Goal: Task Accomplishment & Management: Use online tool/utility

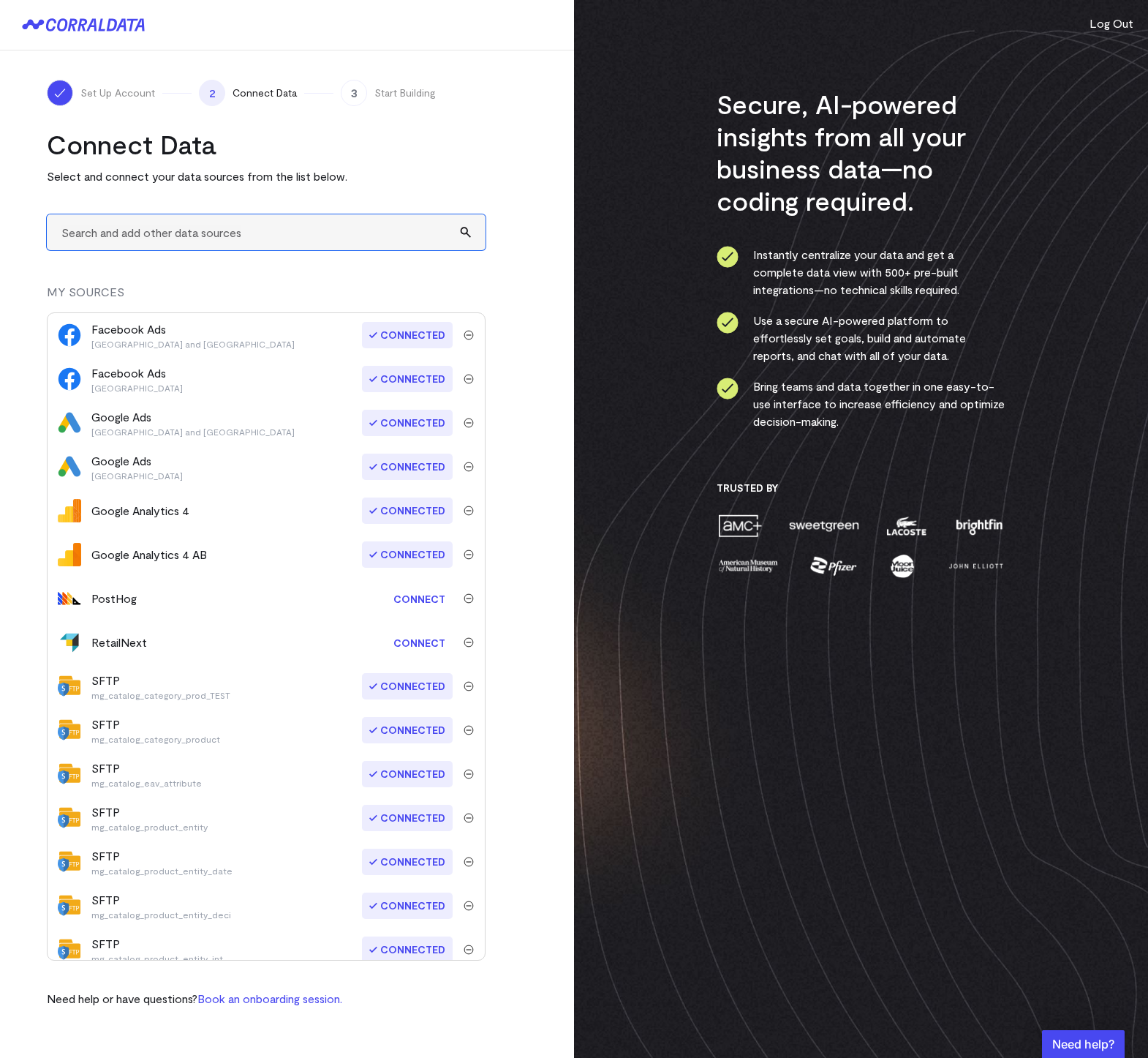
click at [187, 231] on input "text" at bounding box center [266, 232] width 439 height 36
type input "SFTP"
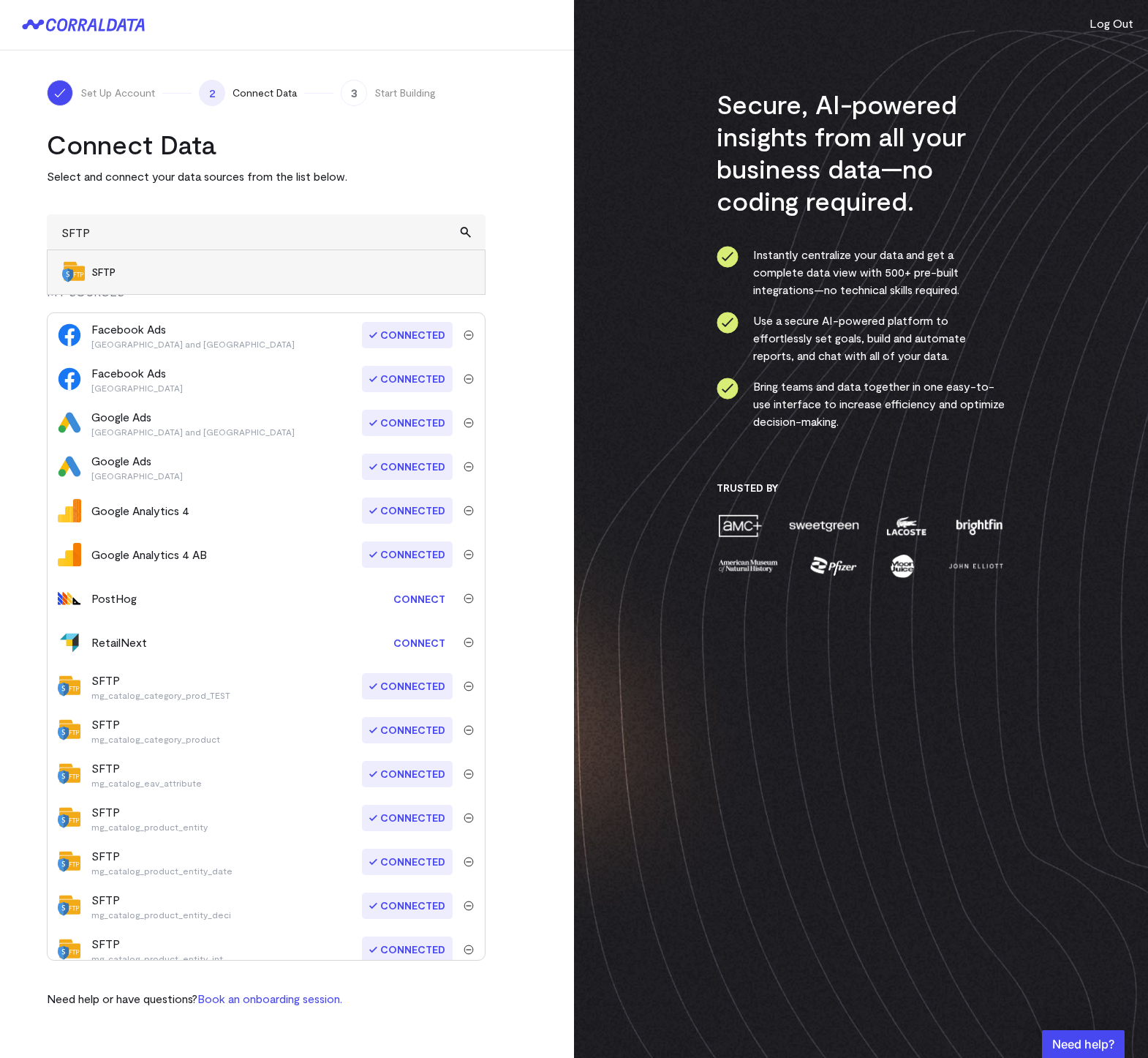
click at [187, 261] on li "SFTP" at bounding box center [266, 272] width 437 height 44
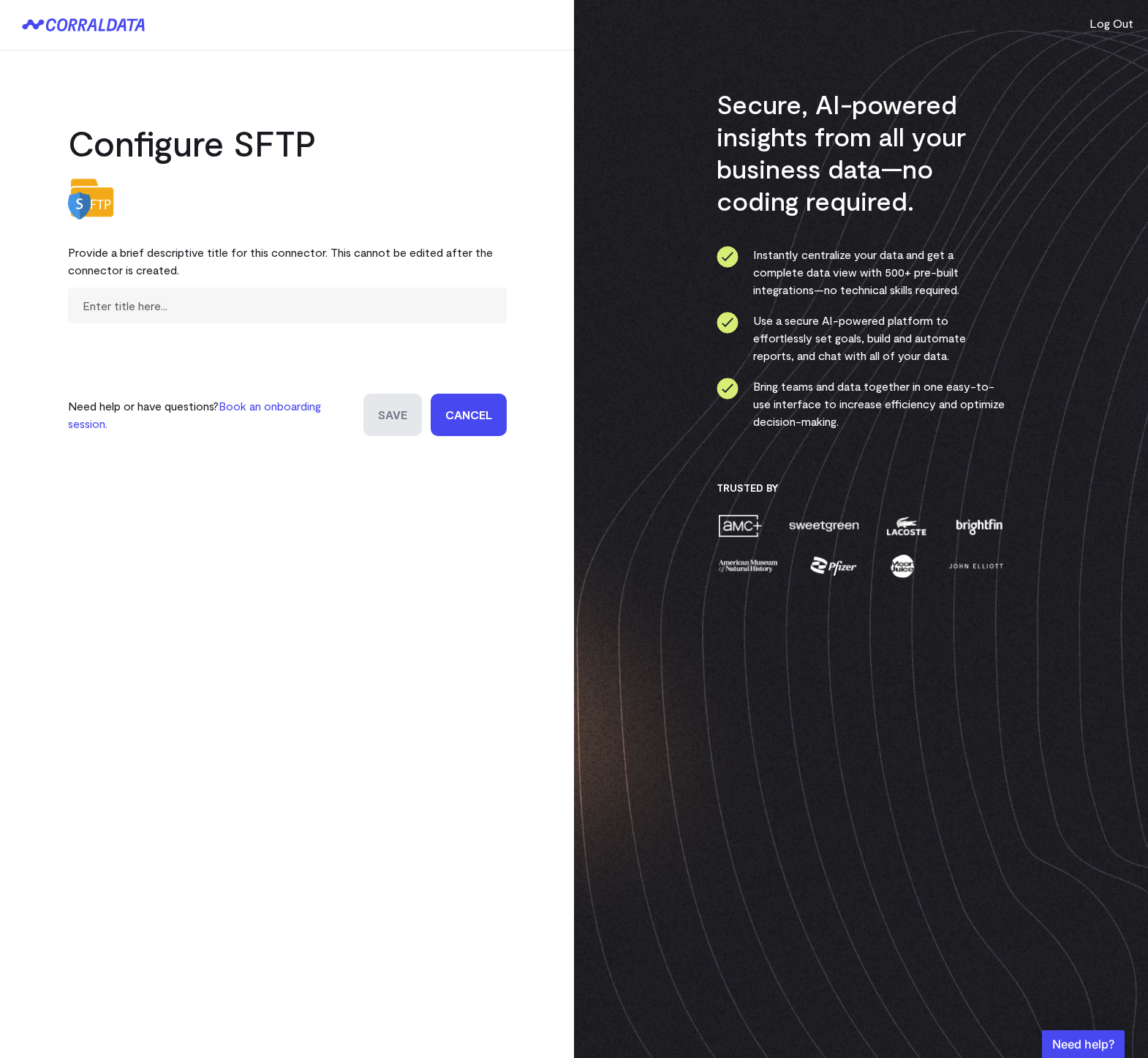
click at [135, 336] on form "Need help or have questions? Book an onboarding session. Save Cancel" at bounding box center [287, 361] width 439 height 148
click at [128, 306] on input "text" at bounding box center [287, 305] width 439 height 36
type input "sftp_mg_sales_order_item.table"
click at [401, 422] on input "Save" at bounding box center [392, 414] width 58 height 43
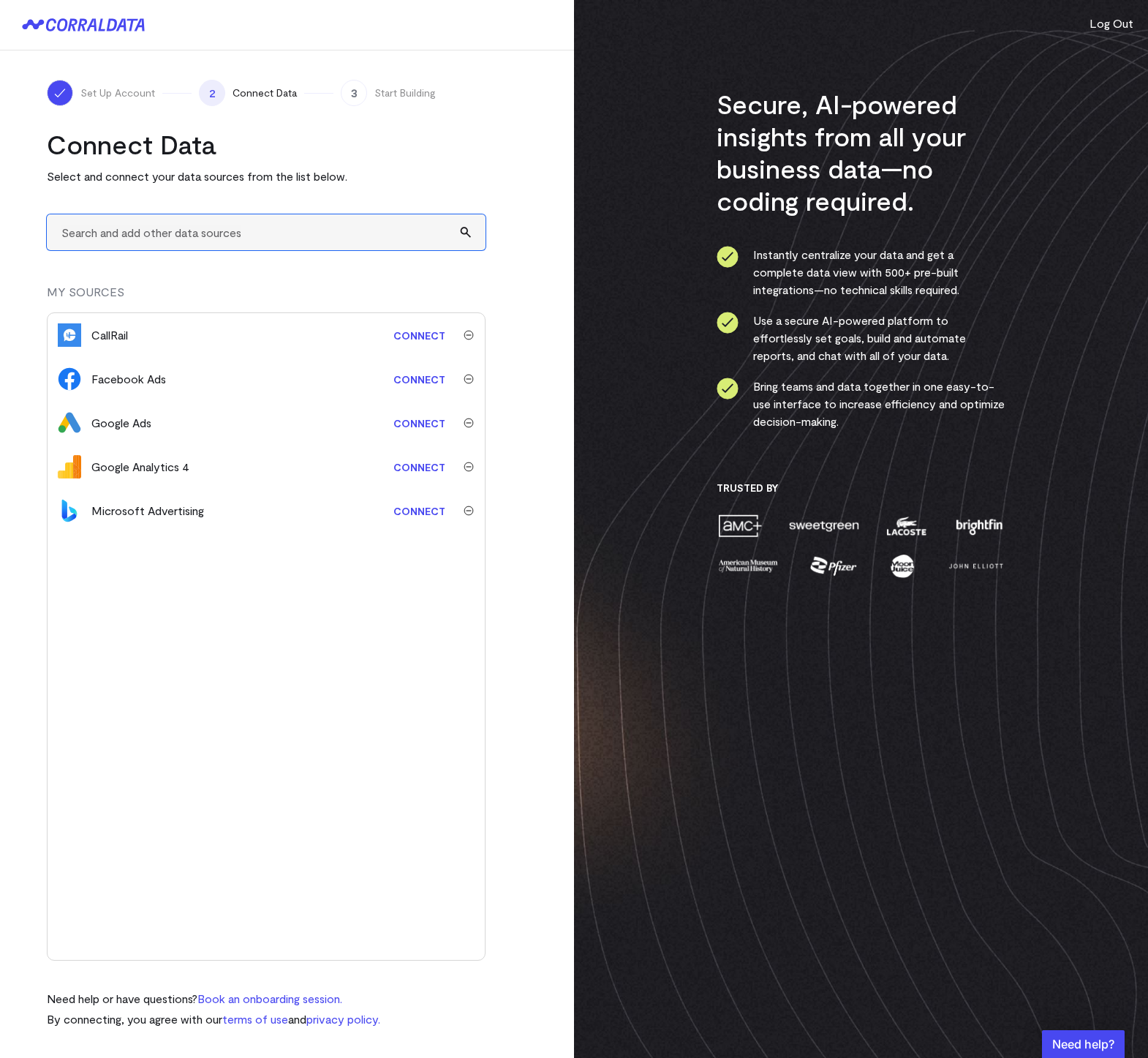
click at [134, 226] on input "text" at bounding box center [266, 232] width 439 height 36
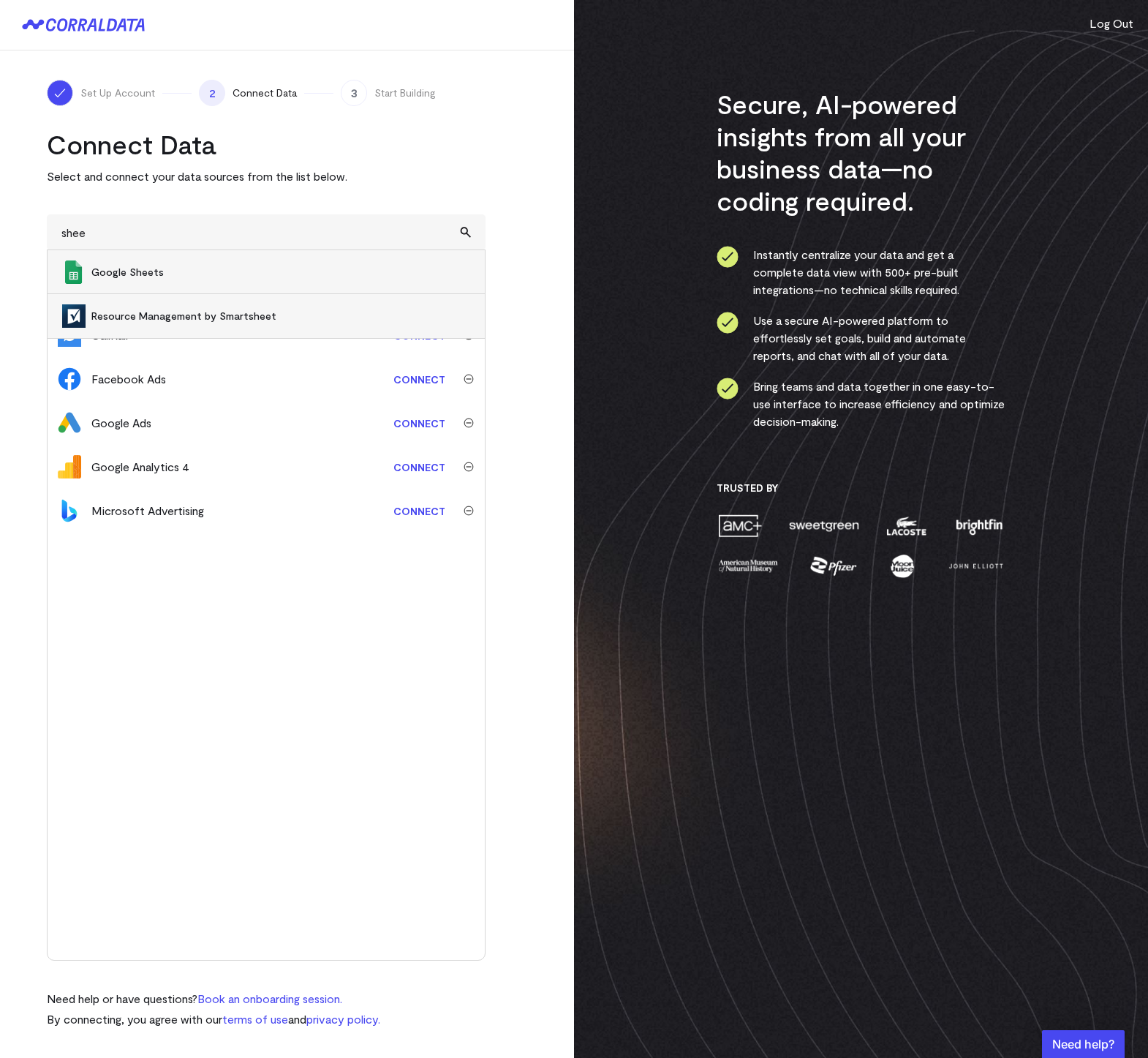
click at [150, 269] on span "Google Sheets" at bounding box center [280, 272] width 379 height 15
type input "Google Sheets"
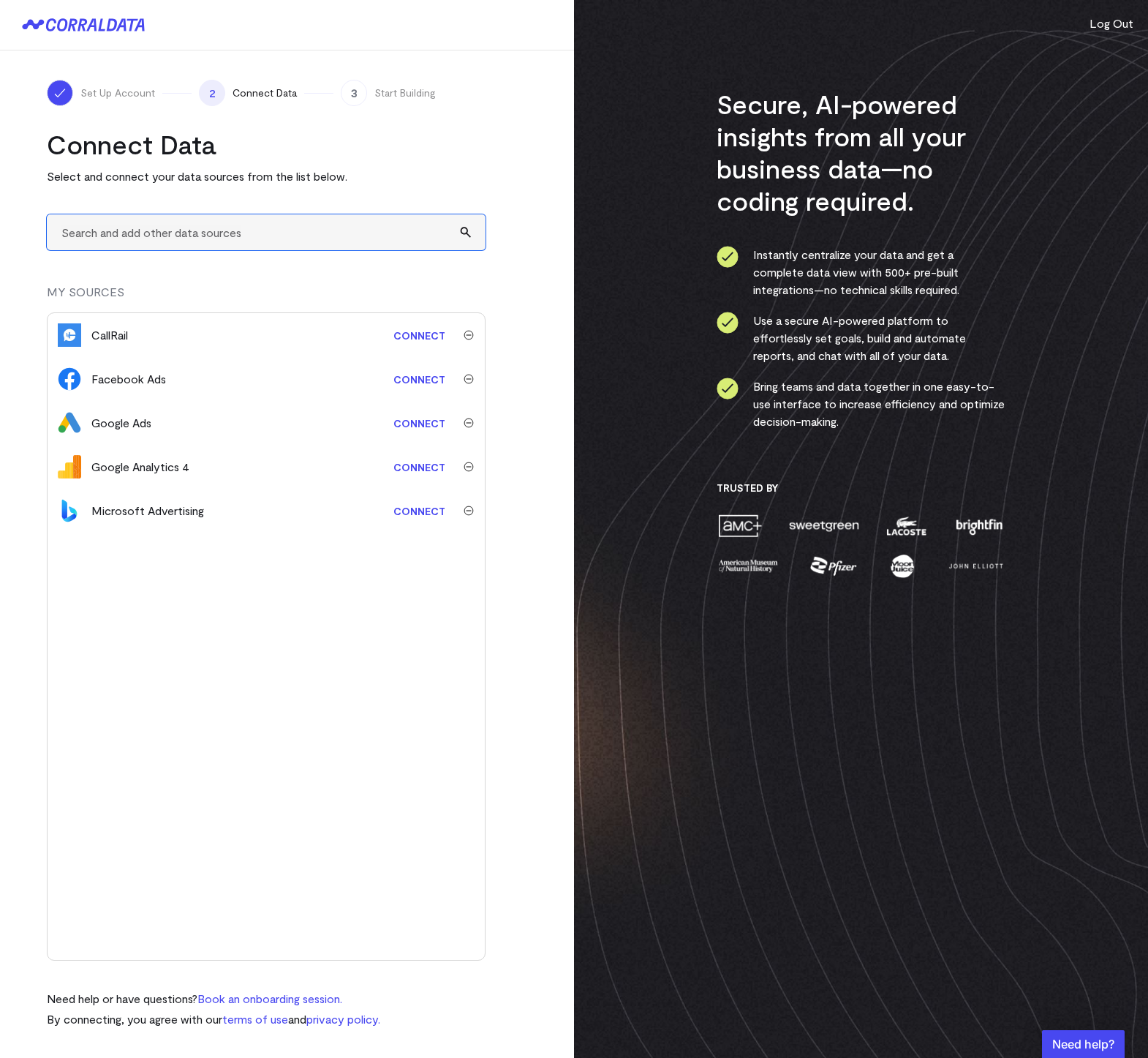
click at [161, 235] on input "text" at bounding box center [266, 232] width 439 height 36
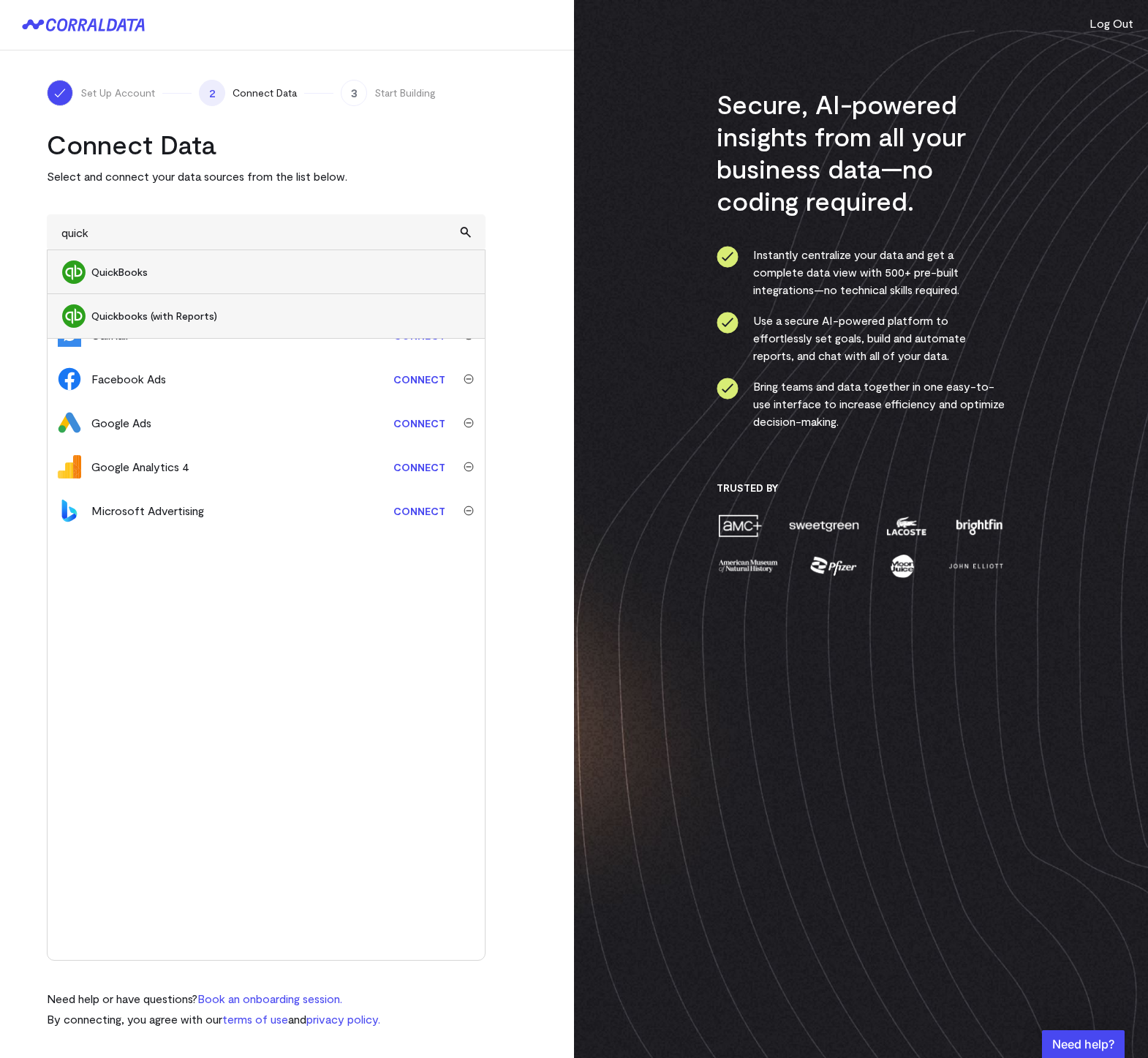
click at [518, 184] on turbo-frame "Connect Data Select and connect your data sources from the list below. quick Qu…" at bounding box center [287, 577] width 481 height 900
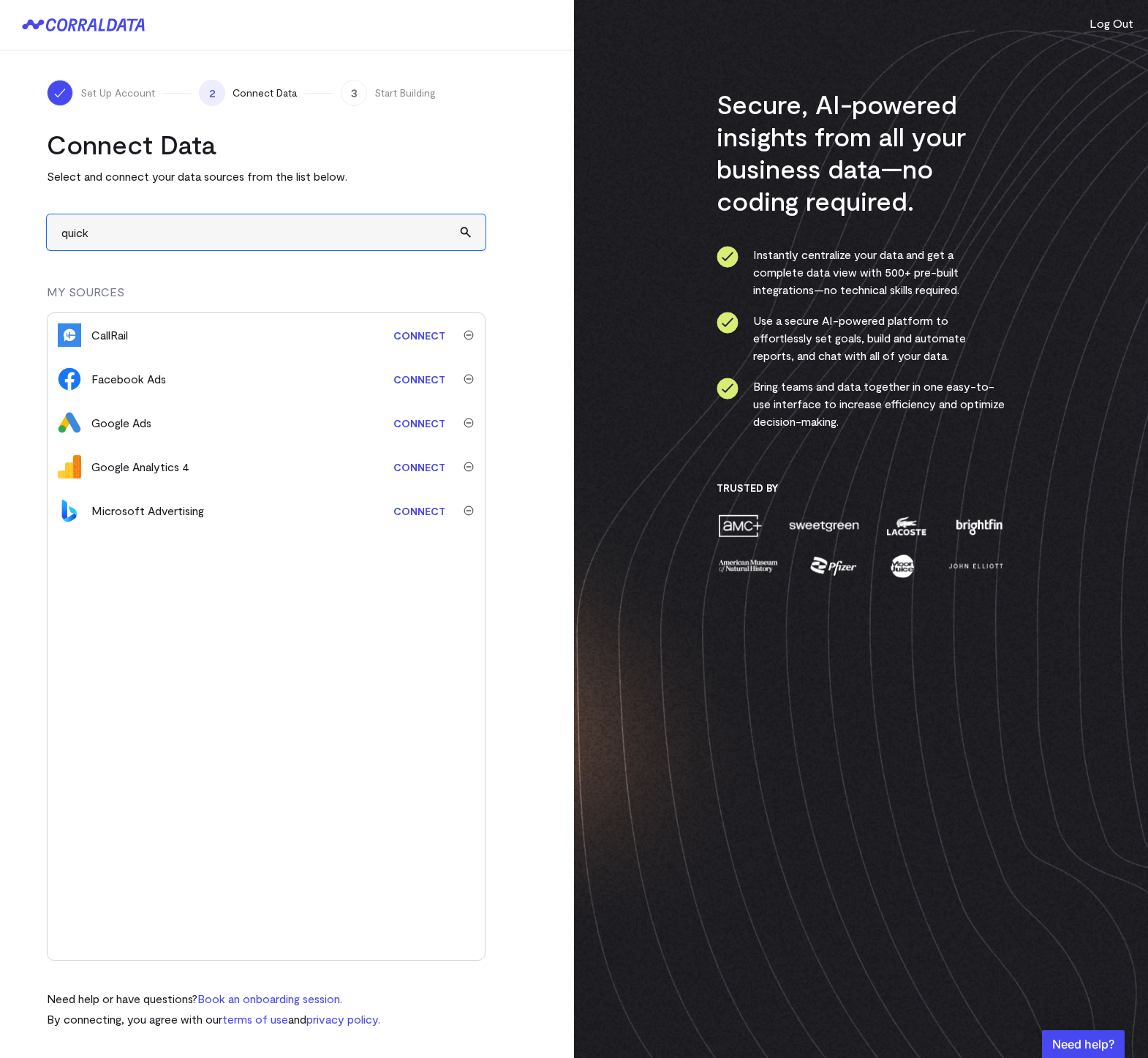
click at [337, 233] on input "quick" at bounding box center [266, 232] width 439 height 36
type input "q"
click at [504, 184] on turbo-frame "Connect Data Select and connect your data sources from the list below. MY SOURC…" at bounding box center [287, 577] width 481 height 900
click at [105, 240] on input "text" at bounding box center [266, 232] width 439 height 36
type input "l"
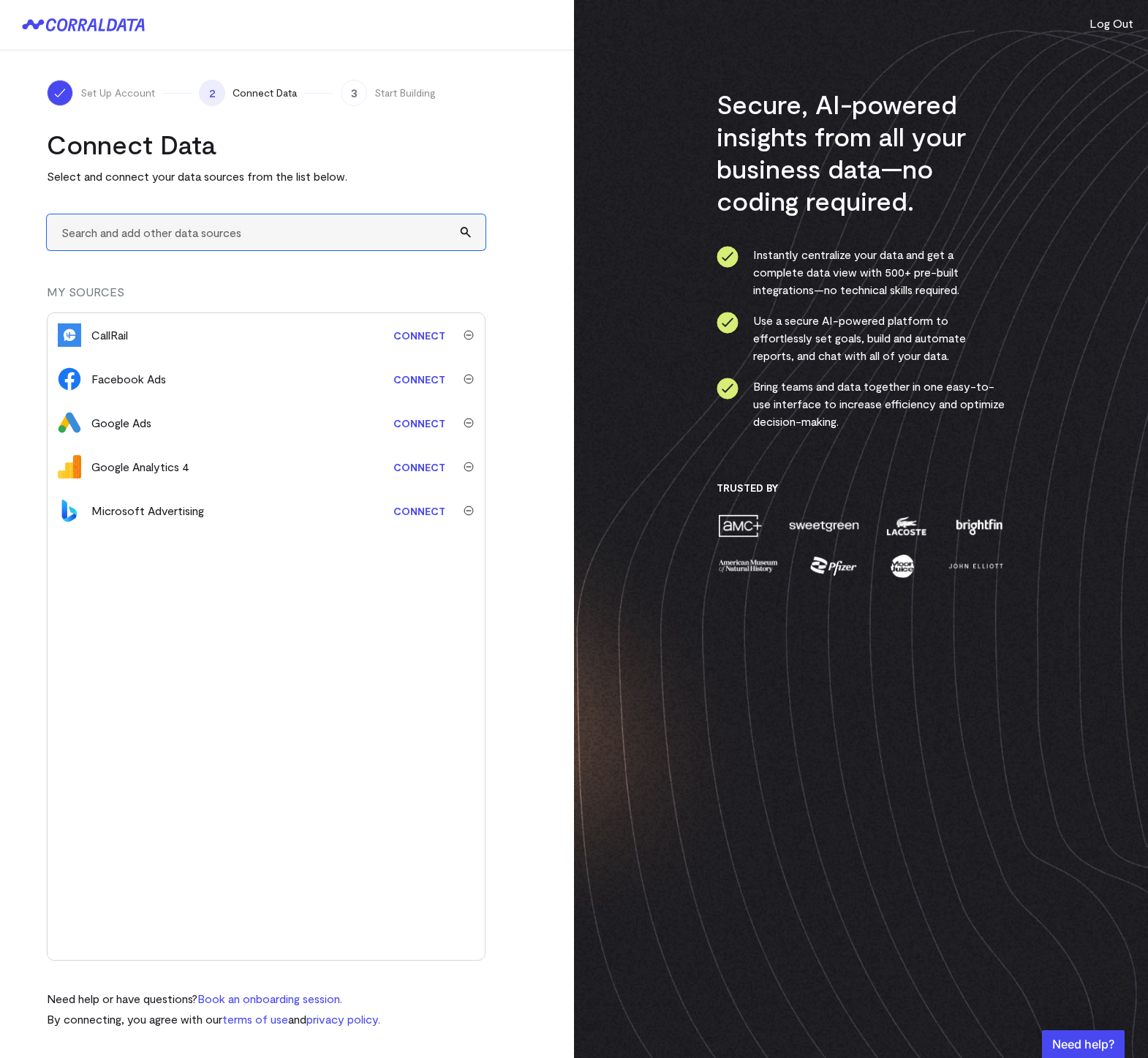
click at [140, 234] on input "text" at bounding box center [266, 232] width 439 height 36
type input "Liine"
click at [174, 260] on div "Connect Data Select and connect your data sources from the list below. Liine MY…" at bounding box center [266, 577] width 439 height 900
click at [142, 232] on input "Liine" at bounding box center [266, 232] width 439 height 36
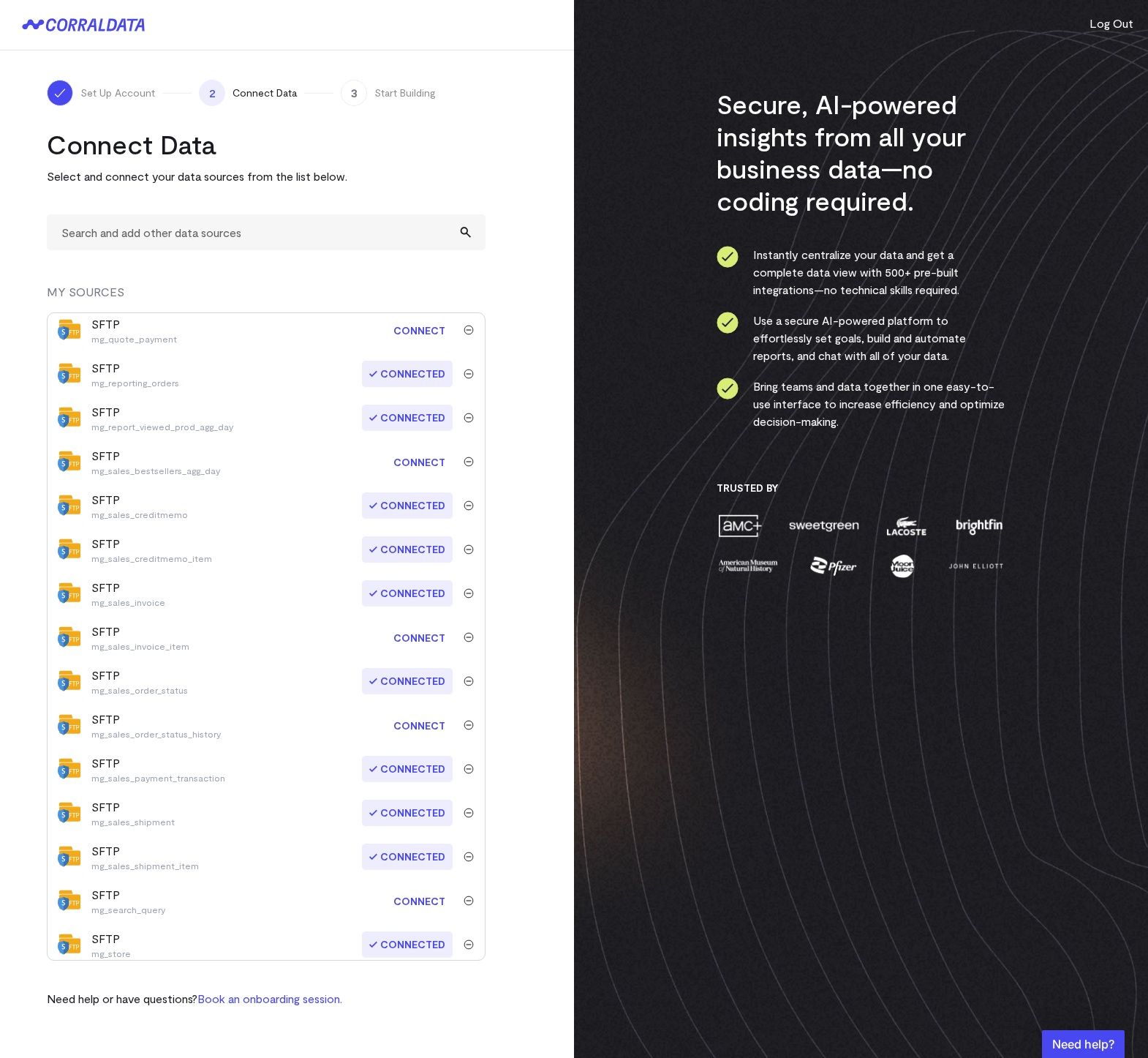
scroll to position [1197, 0]
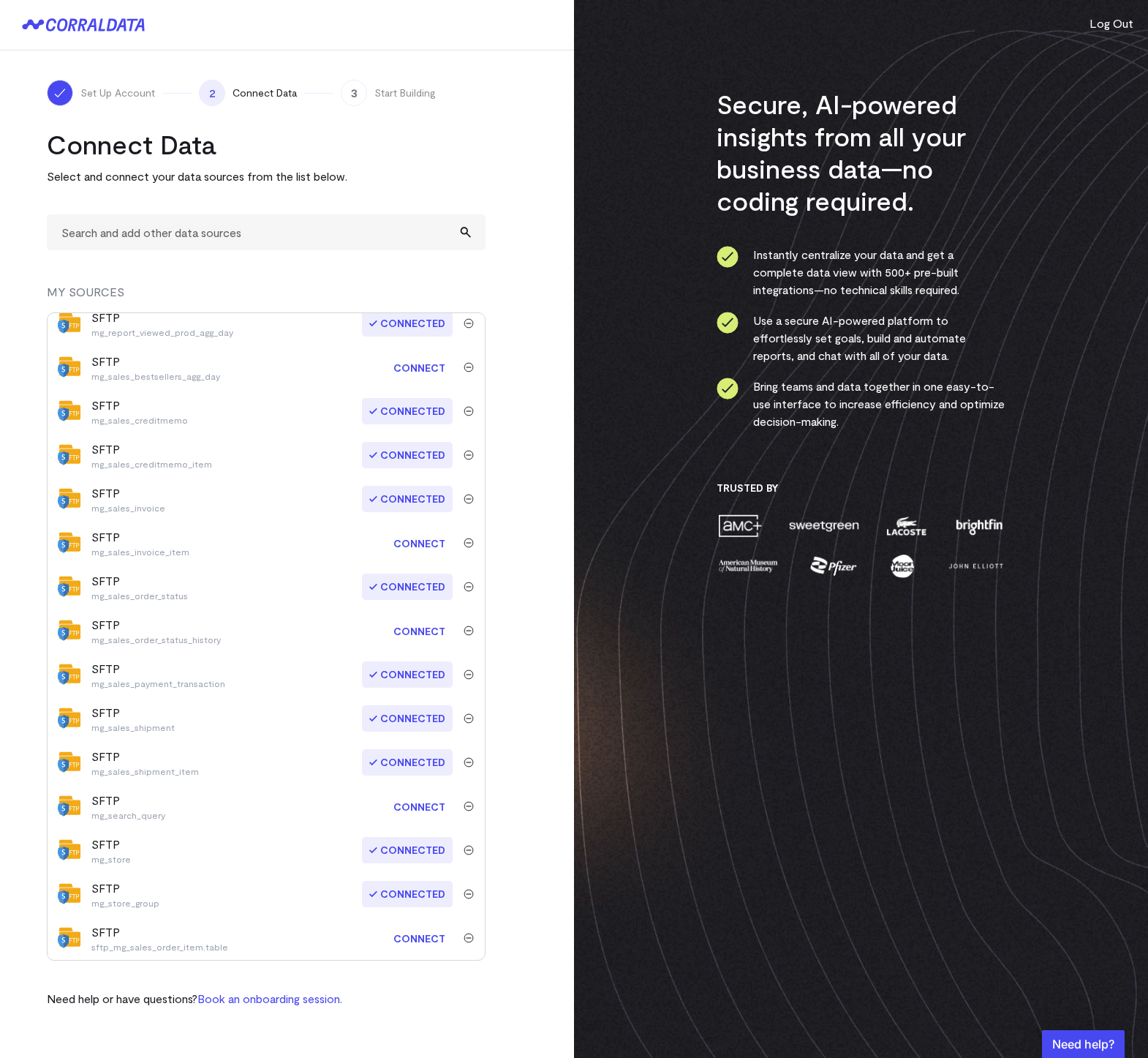
click at [407, 936] on link "Connect" at bounding box center [419, 937] width 67 height 27
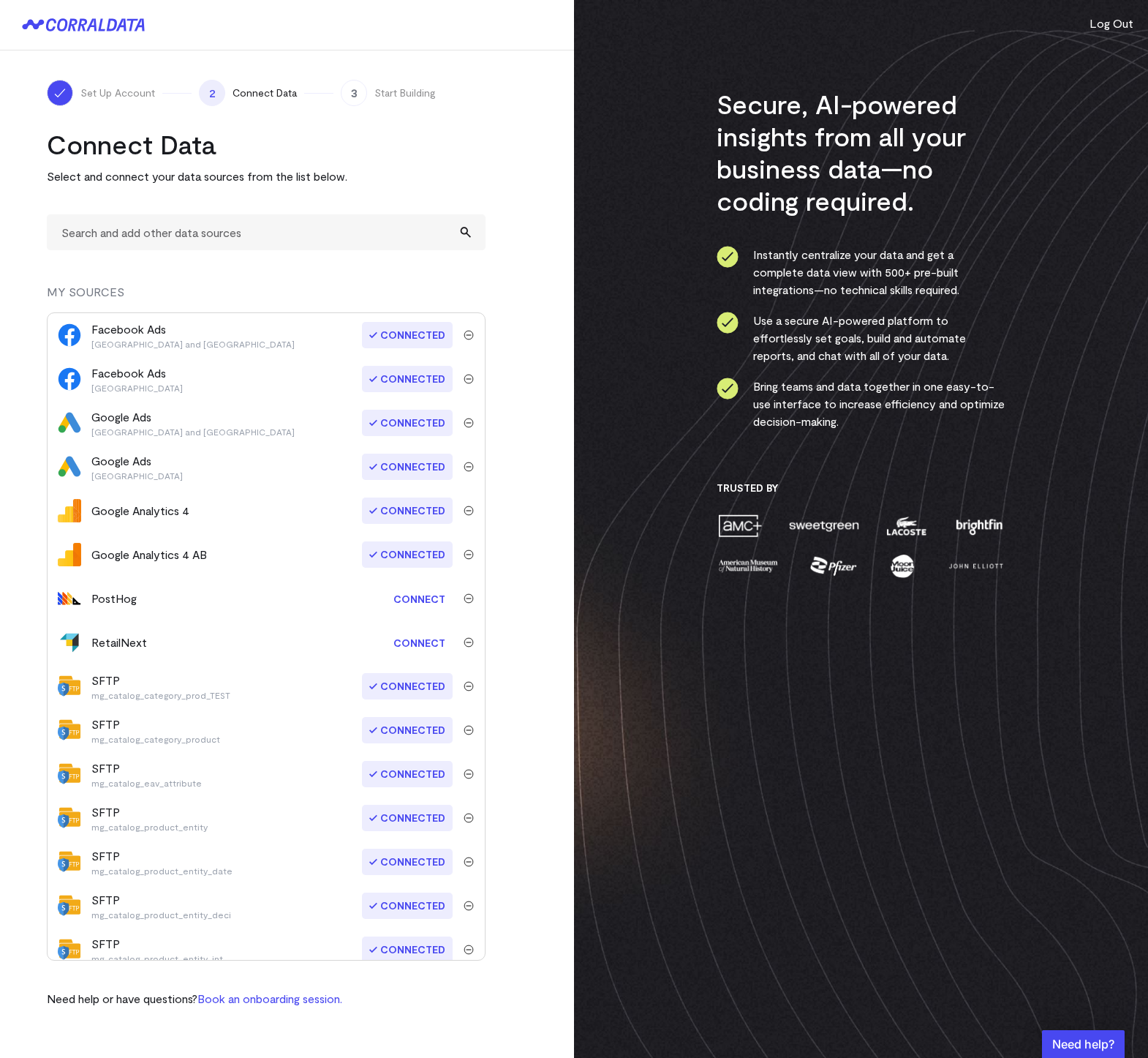
scroll to position [1197, 0]
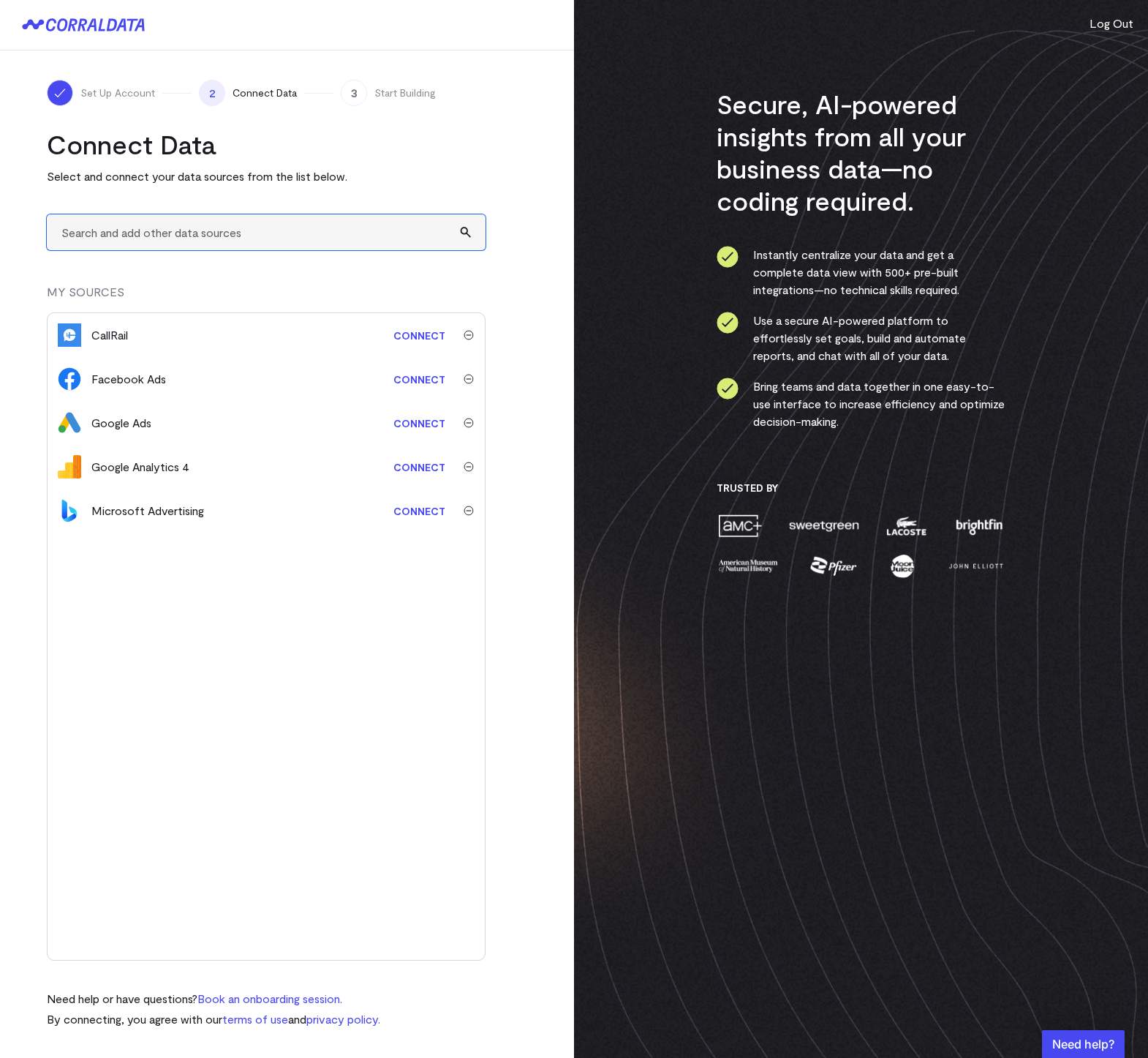
click at [102, 234] on input "text" at bounding box center [266, 232] width 439 height 36
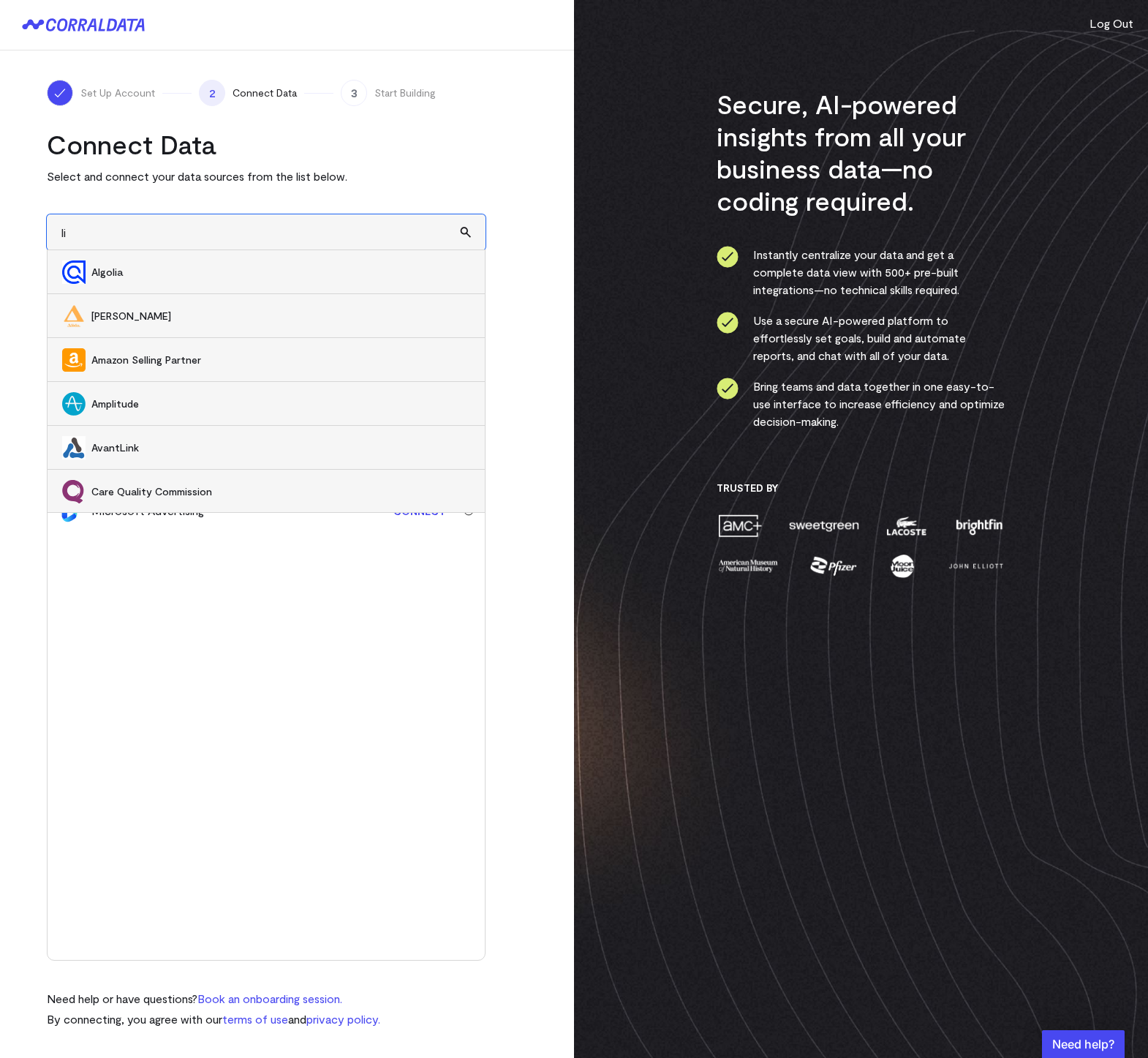
type input "l"
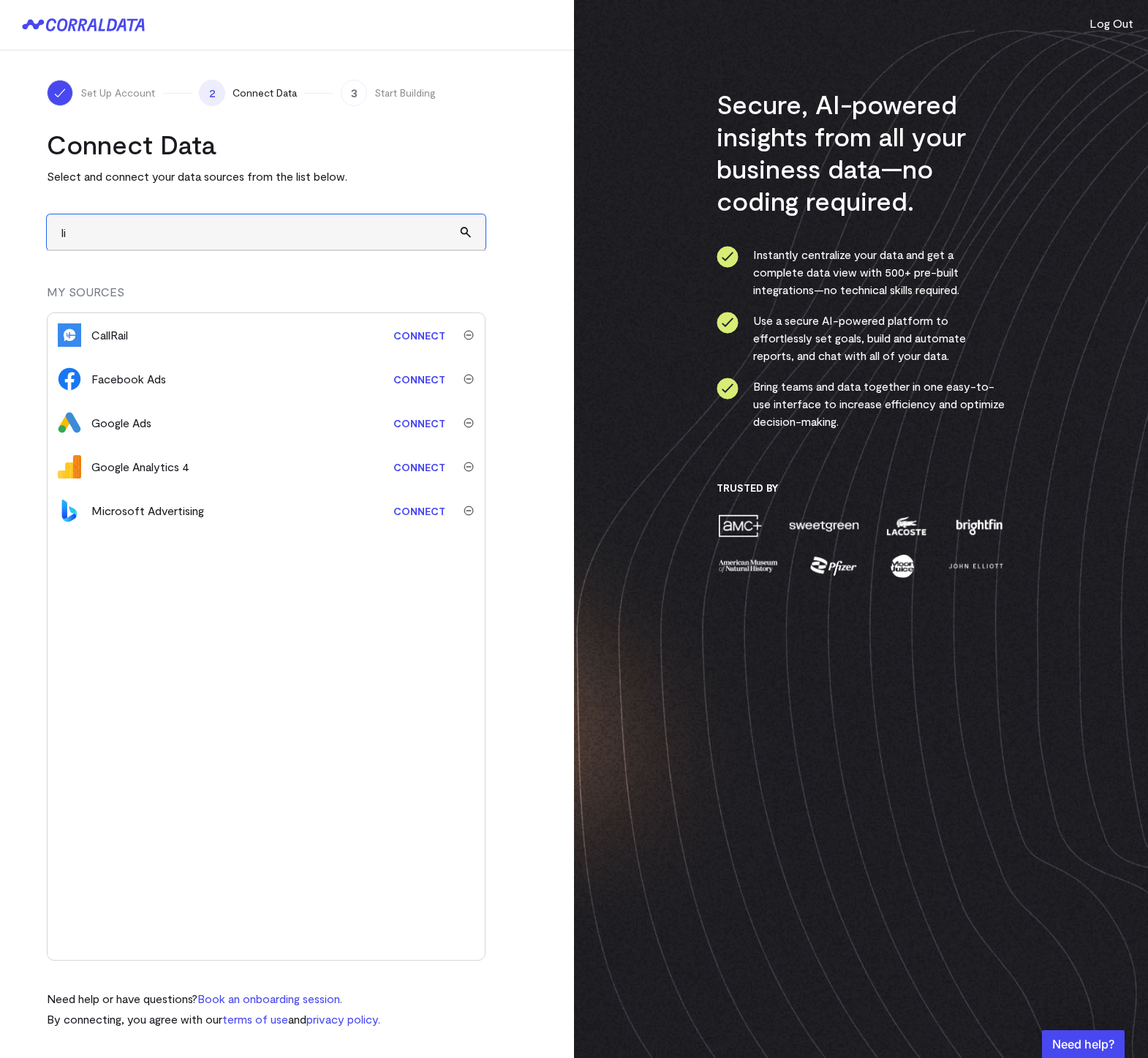
type input "l"
click at [147, 230] on input "text" at bounding box center [266, 232] width 439 height 36
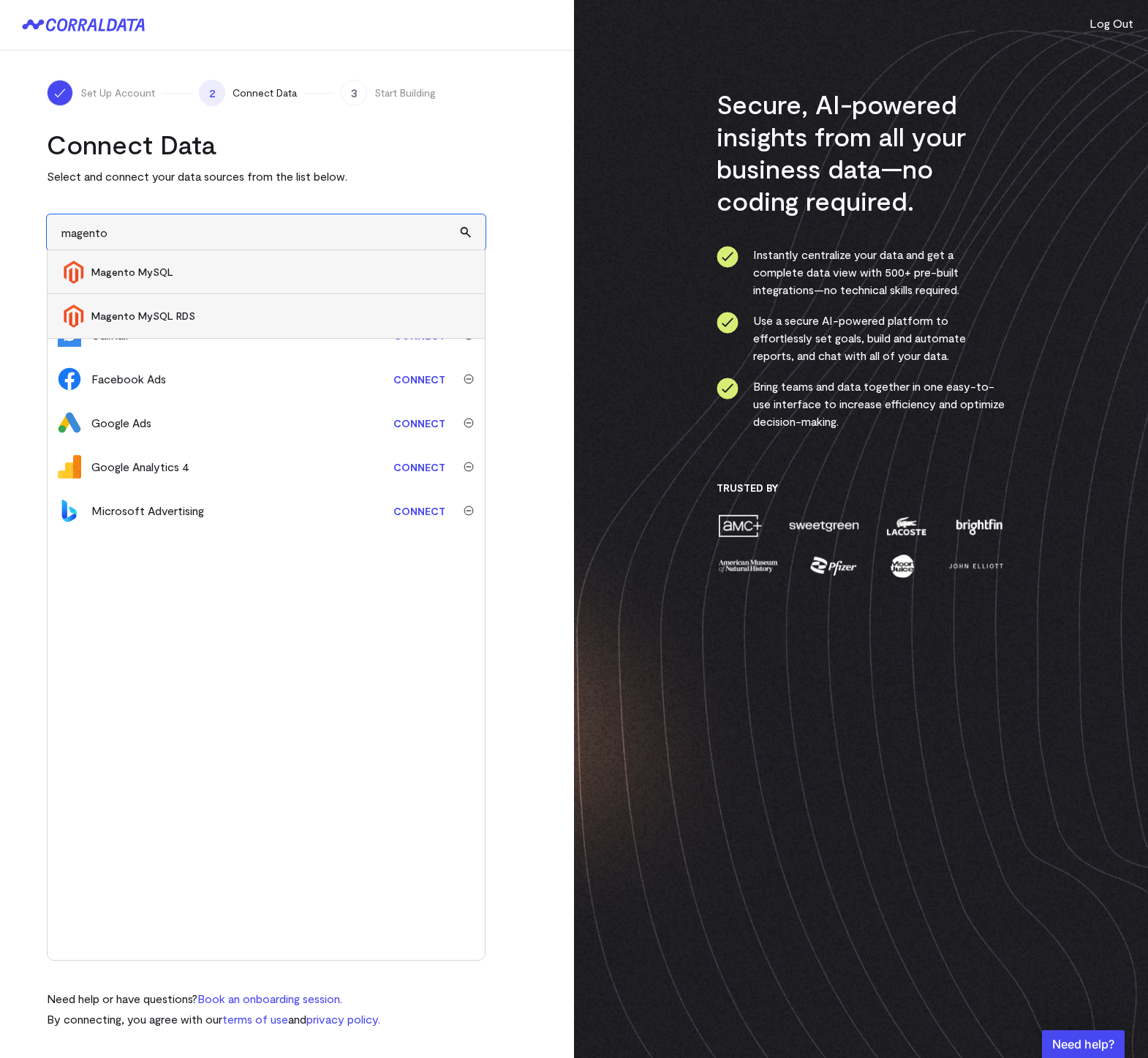
type input "magento"
click at [535, 315] on div "Set Up Account 2 Connect Data 3 Start Building Connect Data Select and connect …" at bounding box center [287, 554] width 574 height 1007
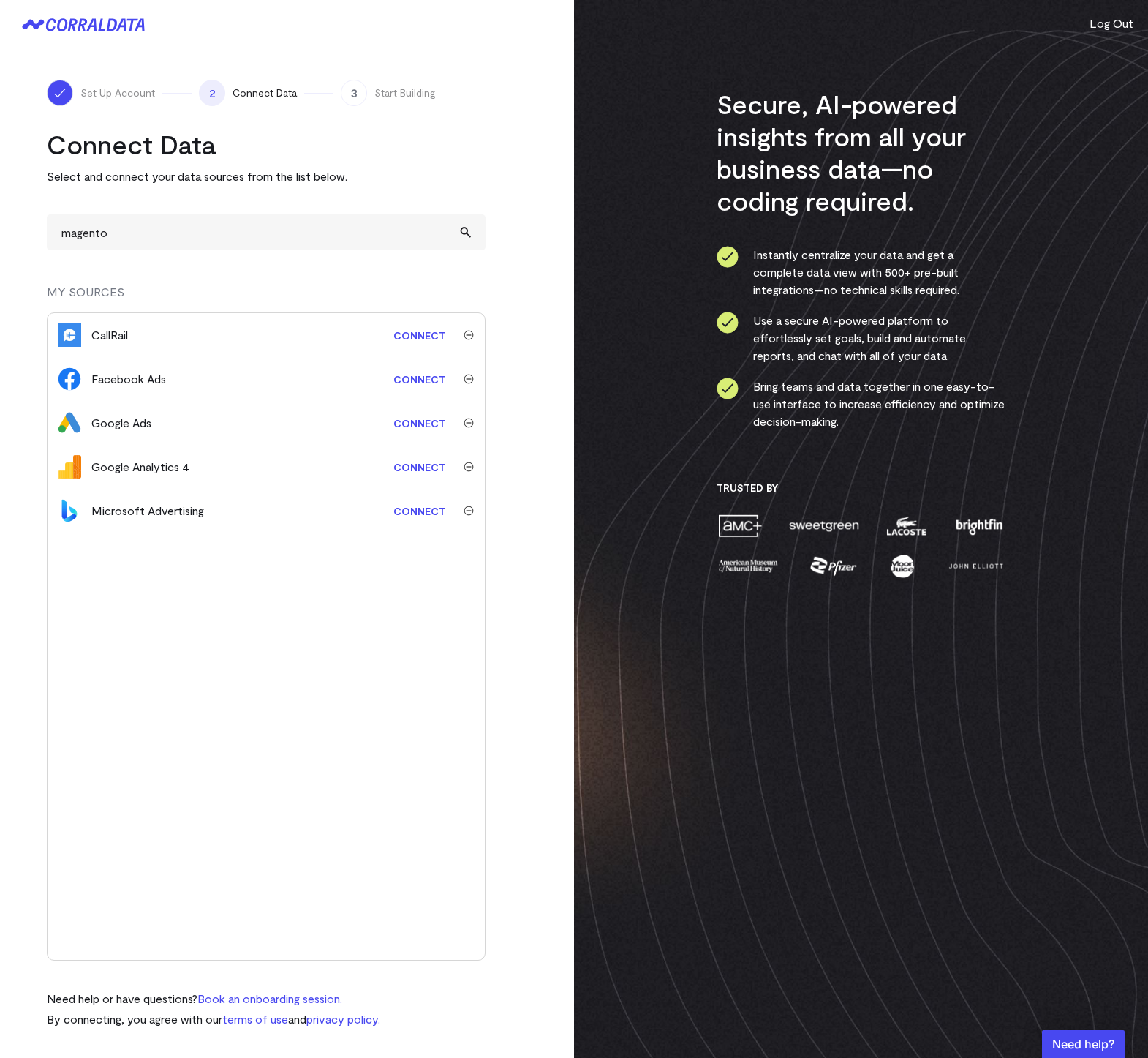
click at [421, 421] on link "Connect" at bounding box center [419, 423] width 67 height 27
click at [514, 658] on turbo-frame "Connect Data Select and connect your data sources from the list below. MY SOURC…" at bounding box center [287, 577] width 481 height 900
